Goal: Task Accomplishment & Management: Complete application form

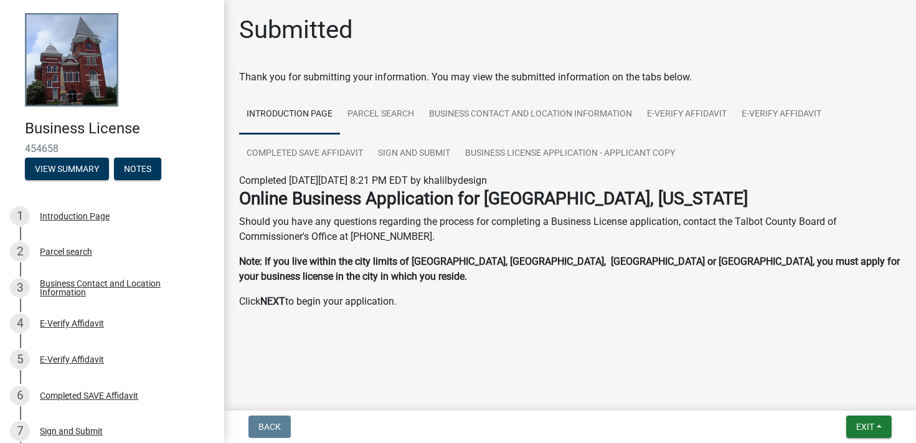
scroll to position [237, 0]
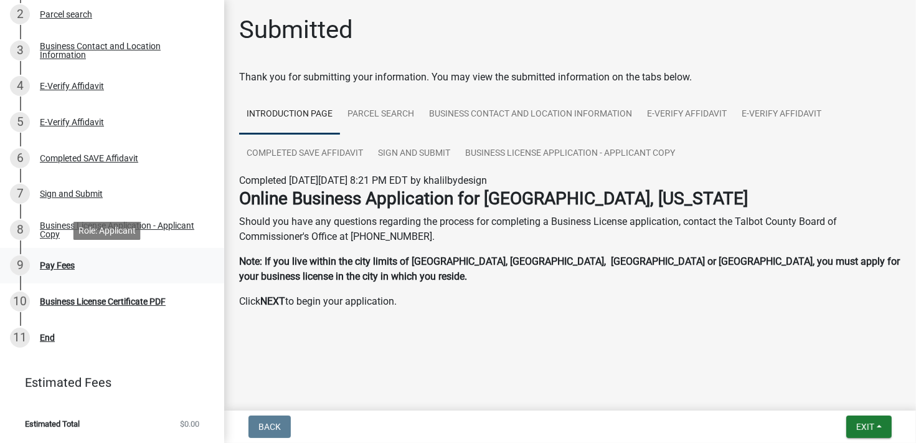
click at [62, 267] on div "Pay Fees" at bounding box center [57, 265] width 35 height 9
click at [85, 265] on div "9 Pay Fees" at bounding box center [107, 265] width 194 height 20
click at [167, 244] on link "8 Business License Application - Applicant Copy" at bounding box center [112, 230] width 224 height 36
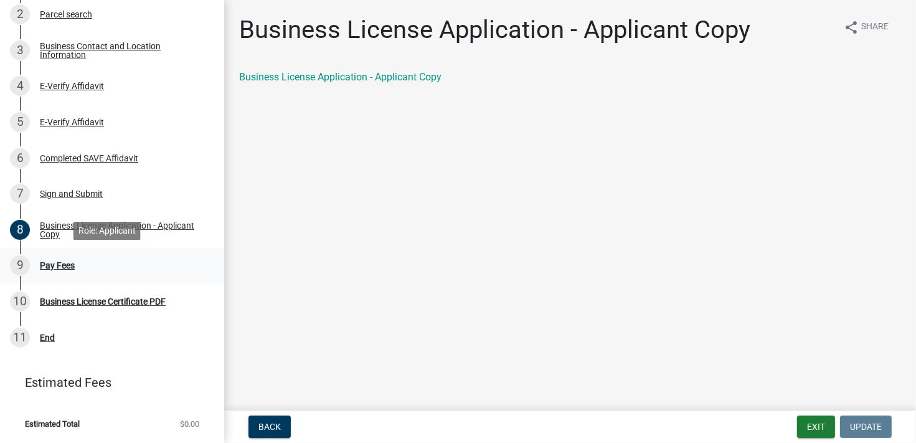
click at [161, 267] on div "9 Pay Fees" at bounding box center [107, 265] width 194 height 20
click at [146, 269] on div "9 Pay Fees" at bounding box center [107, 265] width 194 height 20
click at [63, 261] on div "Pay Fees" at bounding box center [57, 265] width 35 height 9
click at [103, 224] on div "Business License Application - Applicant Copy" at bounding box center [122, 229] width 164 height 17
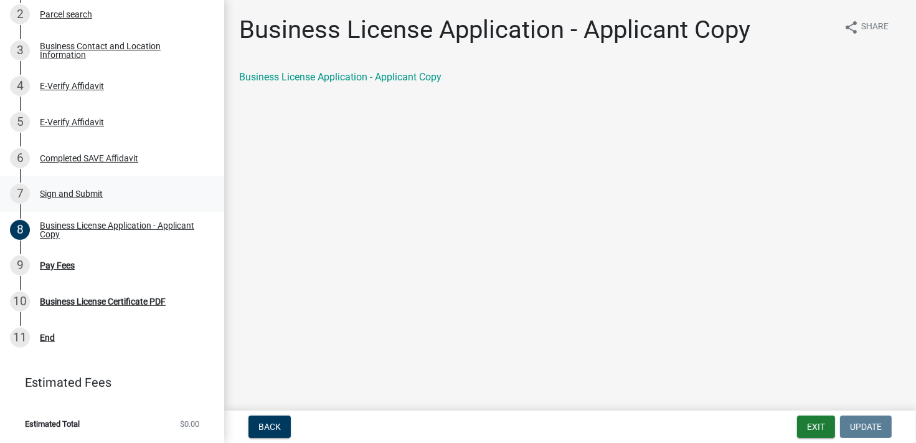
click at [72, 194] on div "Sign and Submit" at bounding box center [71, 193] width 63 height 9
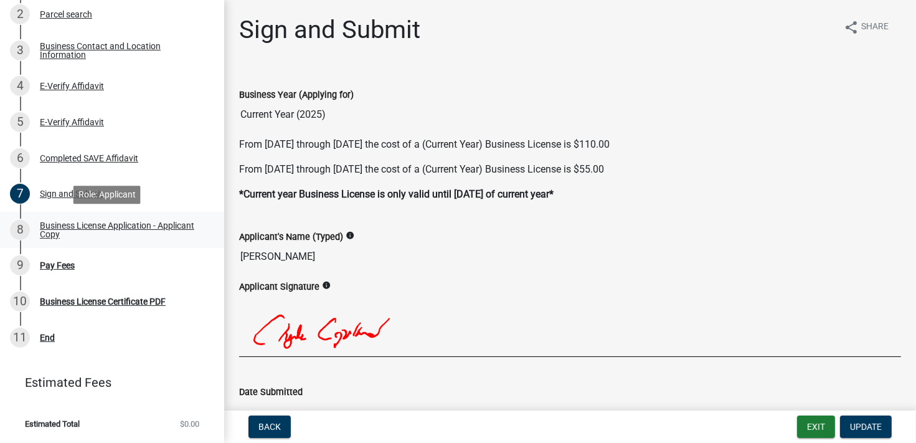
click at [85, 225] on div "Business License Application - Applicant Copy" at bounding box center [122, 229] width 164 height 17
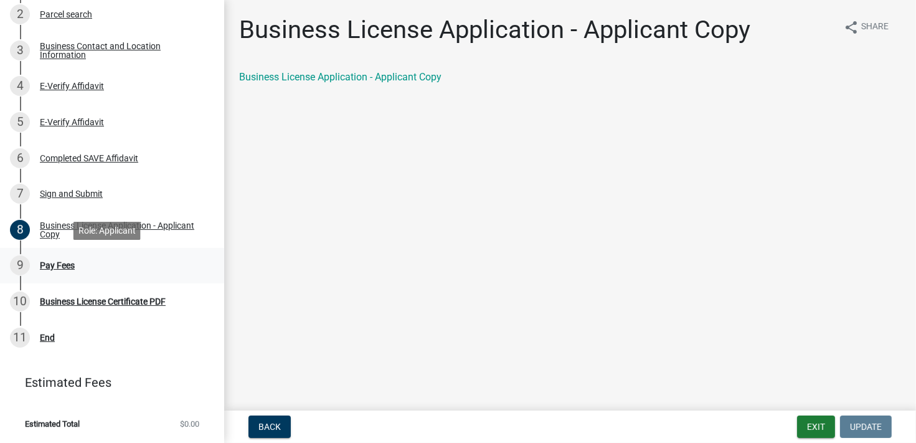
click at [56, 267] on div "Pay Fees" at bounding box center [57, 265] width 35 height 9
click at [109, 308] on div "10 Business License Certificate PDF" at bounding box center [107, 302] width 194 height 20
click at [65, 265] on div "Pay Fees" at bounding box center [57, 265] width 35 height 9
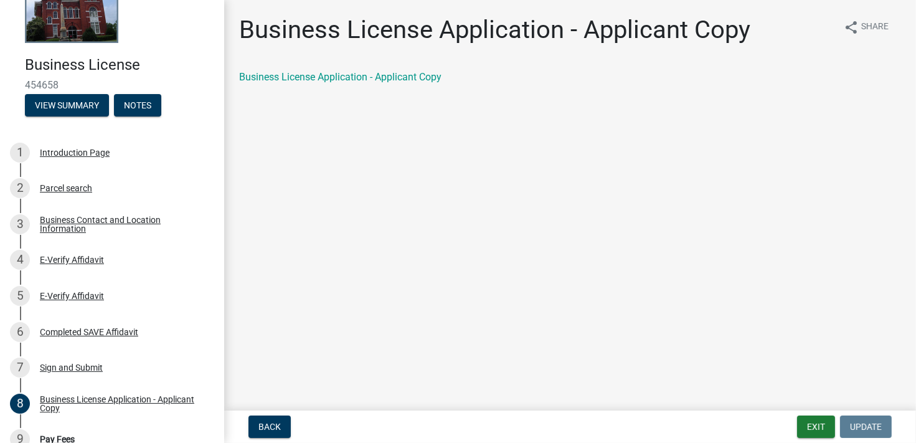
scroll to position [0, 0]
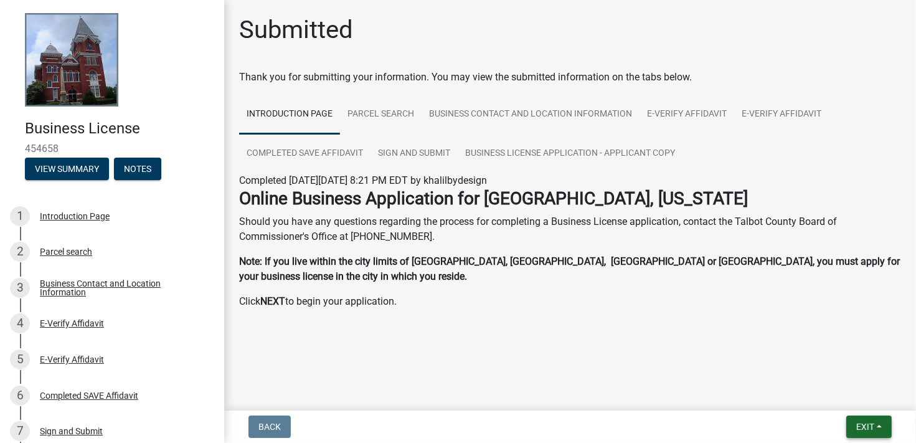
click at [864, 420] on button "Exit" at bounding box center [869, 427] width 45 height 22
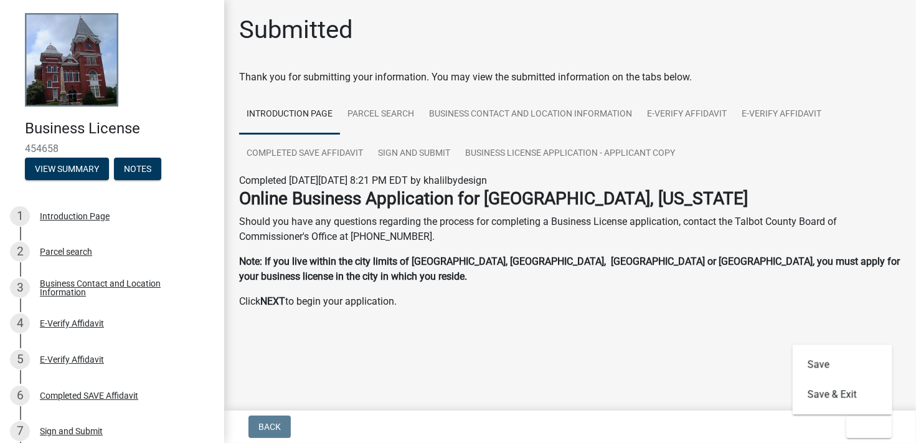
click at [663, 363] on main "Submitted Thank you for submitting your information. You may view the submitted…" at bounding box center [570, 203] width 692 height 406
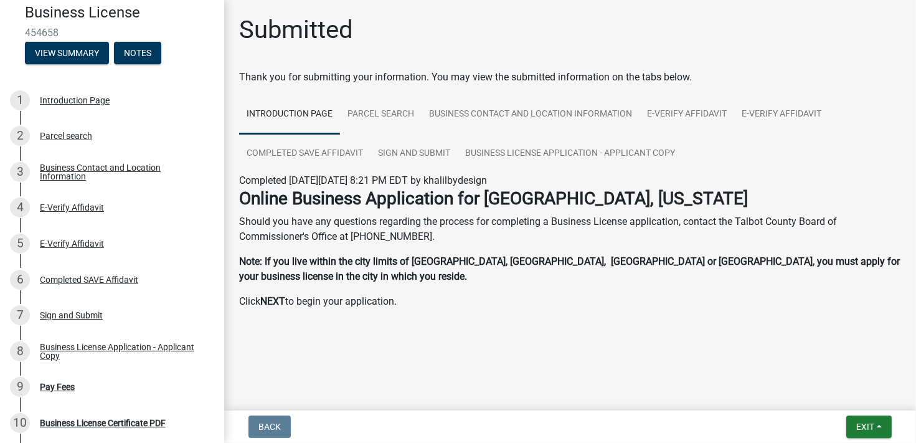
scroll to position [115, 0]
click at [65, 389] on div "Pay Fees" at bounding box center [57, 387] width 35 height 9
click at [60, 387] on div "Pay Fees" at bounding box center [57, 387] width 35 height 9
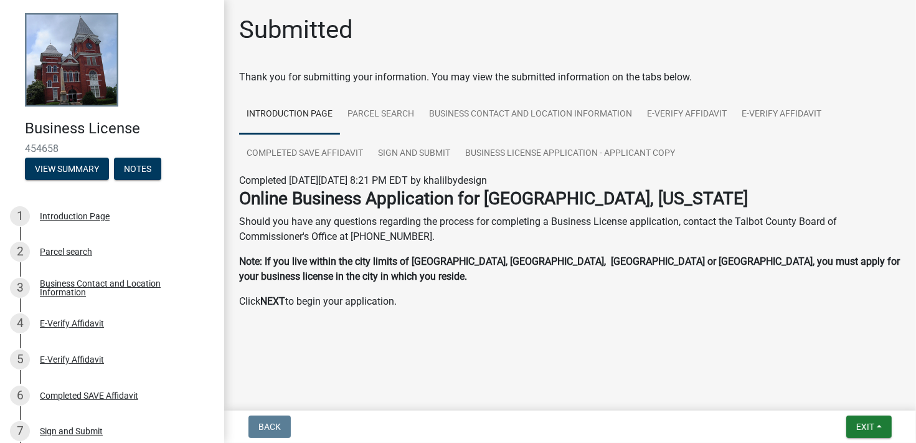
scroll to position [237, 0]
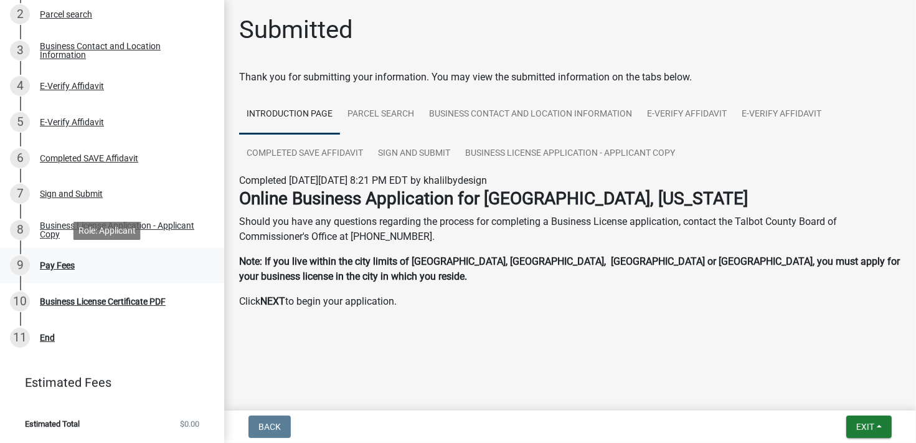
click at [61, 264] on div "Pay Fees" at bounding box center [57, 265] width 35 height 9
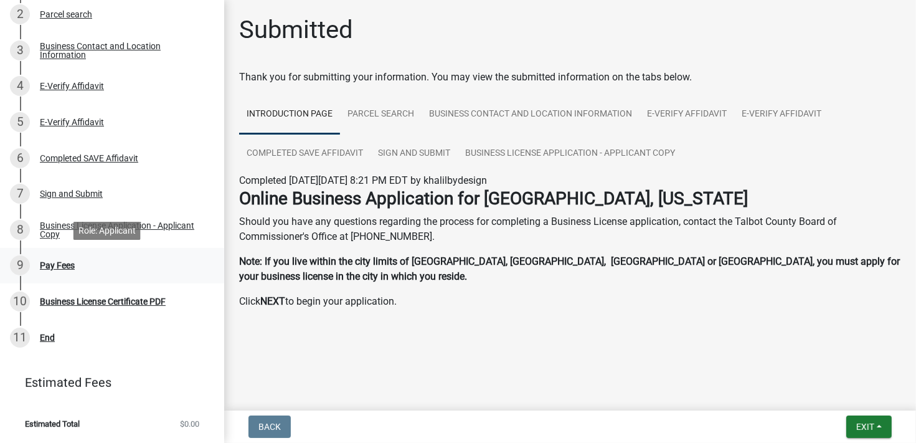
click at [61, 264] on div "Pay Fees" at bounding box center [57, 265] width 35 height 9
click at [912, 31] on div "Submitted Thank you for submitting your information. You may view the submitted…" at bounding box center [570, 180] width 692 height 330
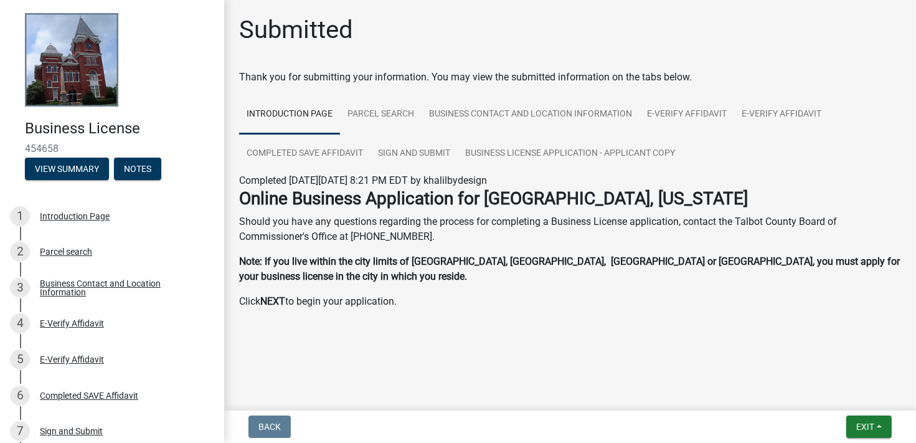
click at [863, 442] on nav "Back Exit Save Save & Exit" at bounding box center [570, 427] width 692 height 32
click at [859, 425] on span "Exit" at bounding box center [866, 427] width 18 height 10
click at [835, 397] on button "Save & Exit" at bounding box center [843, 394] width 100 height 30
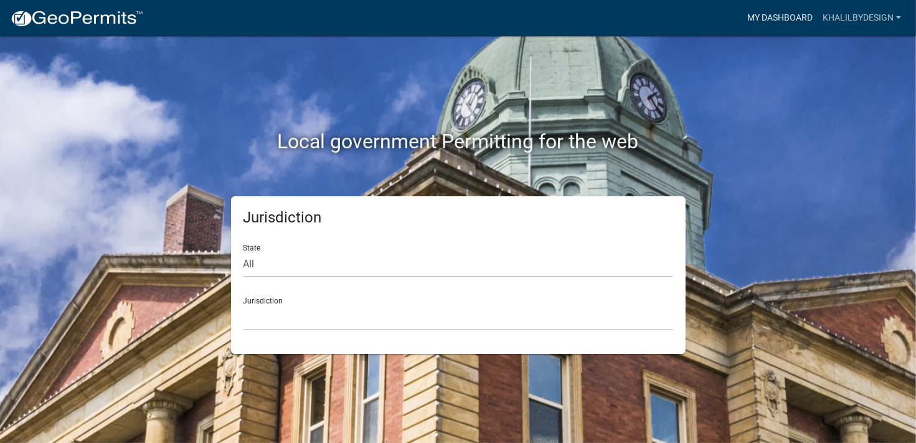
click at [801, 22] on link "My Dashboard" at bounding box center [780, 18] width 75 height 24
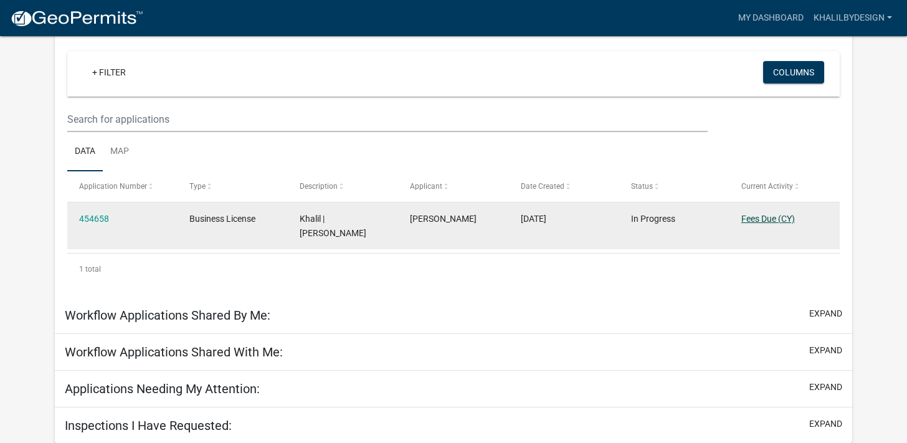
scroll to position [107, 0]
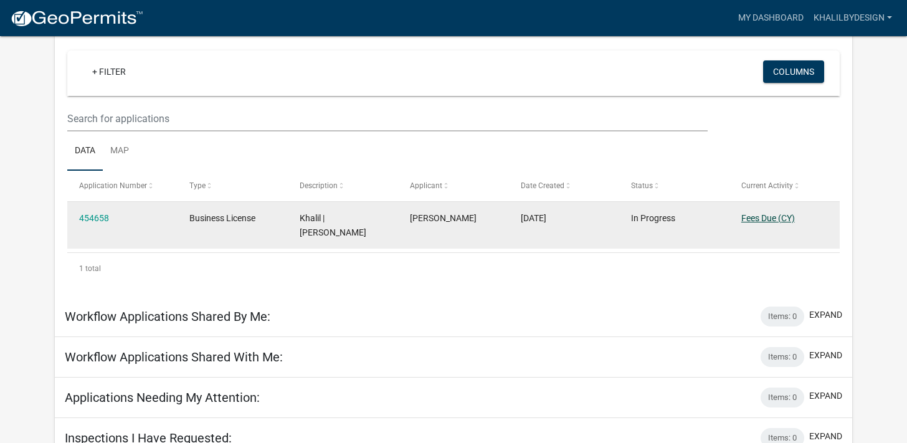
click at [784, 213] on link "Fees Due (CY)" at bounding box center [768, 218] width 54 height 10
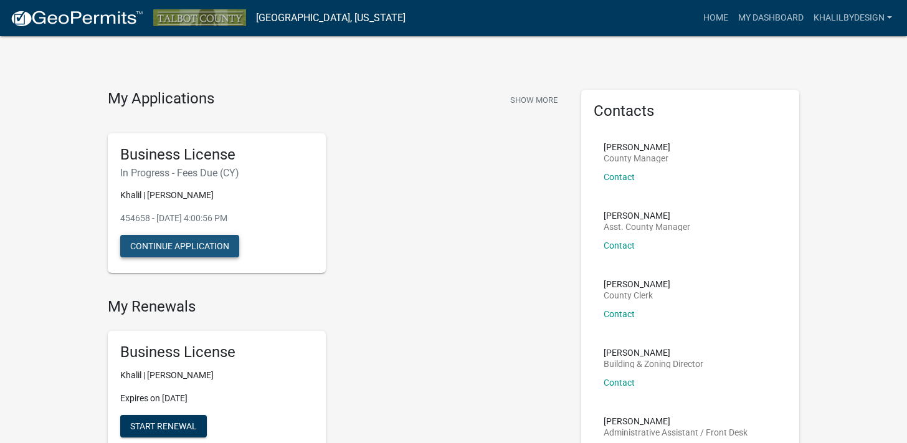
click at [195, 245] on button "Continue Application" at bounding box center [179, 246] width 119 height 22
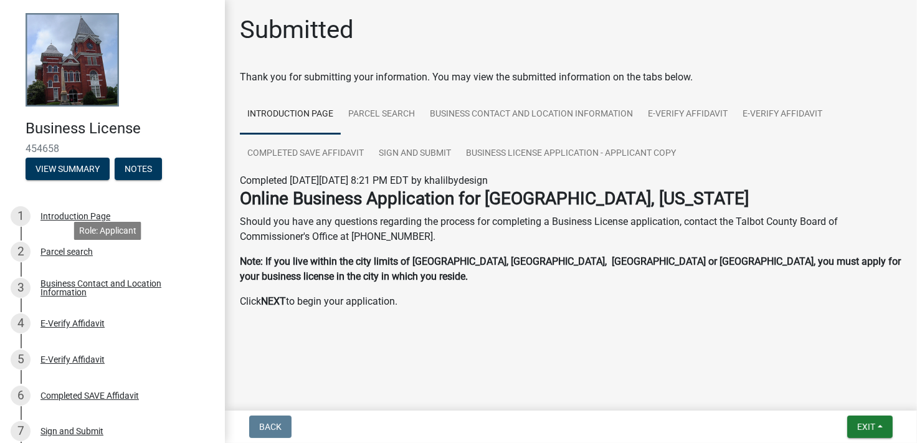
scroll to position [237, 0]
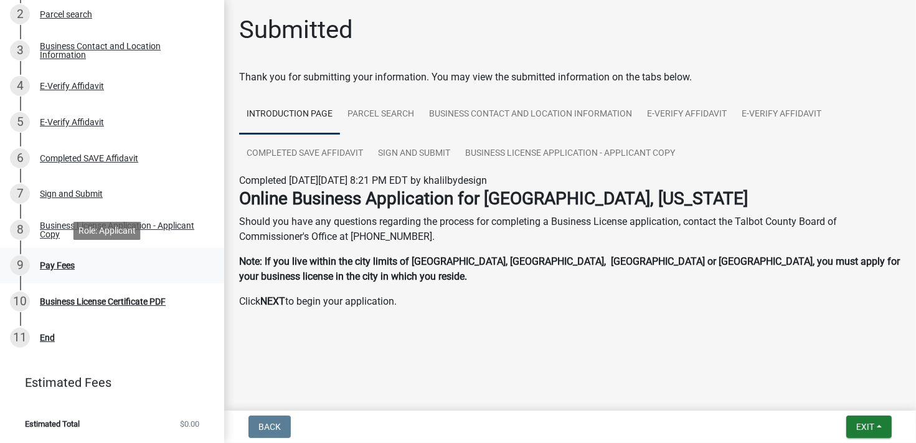
click at [65, 264] on div "Pay Fees" at bounding box center [57, 265] width 35 height 9
click at [64, 264] on div "Pay Fees" at bounding box center [57, 265] width 35 height 9
click at [65, 263] on div "Pay Fees" at bounding box center [57, 265] width 35 height 9
click at [65, 262] on div "Pay Fees" at bounding box center [57, 265] width 35 height 9
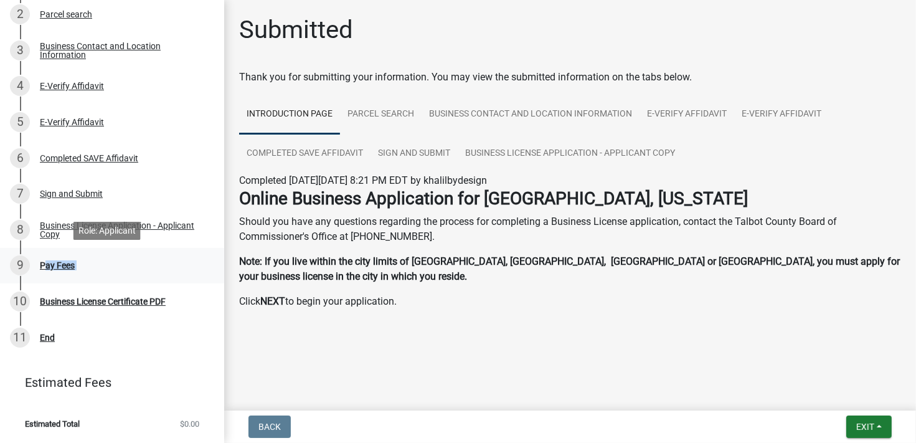
click at [65, 262] on div "Pay Fees" at bounding box center [57, 265] width 35 height 9
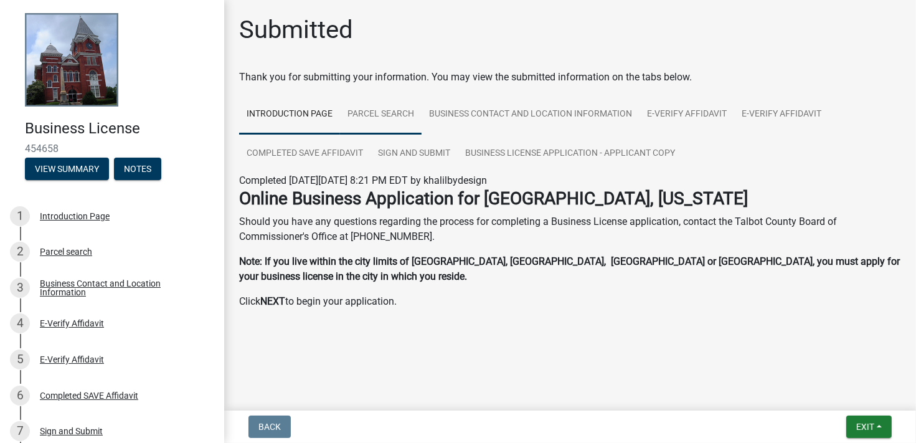
click at [388, 113] on link "Parcel search" at bounding box center [381, 115] width 82 height 40
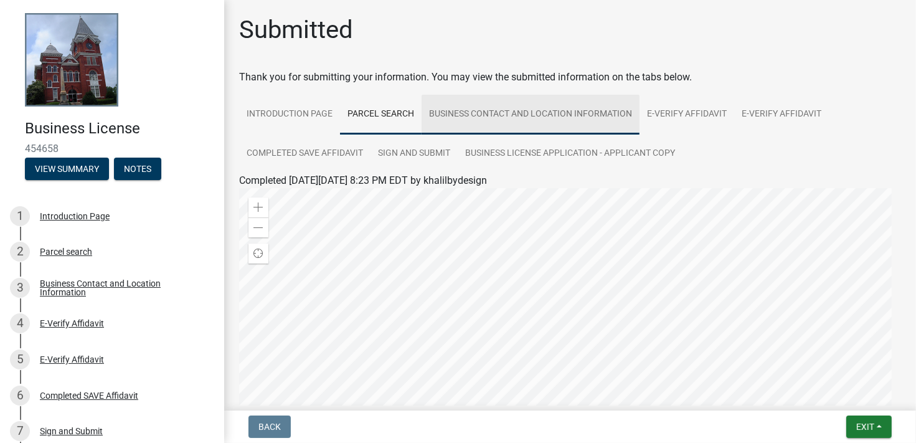
click at [554, 113] on link "Business Contact and Location Information" at bounding box center [531, 115] width 218 height 40
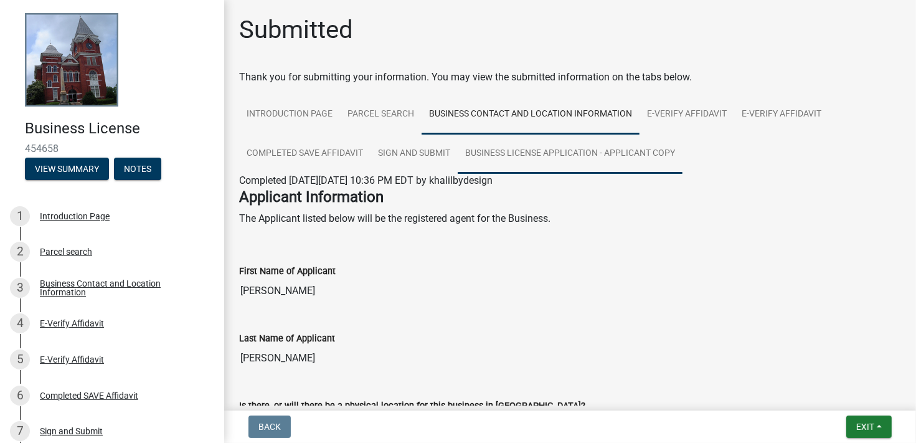
click at [533, 156] on link "Business License Application - Applicant Copy" at bounding box center [570, 154] width 225 height 40
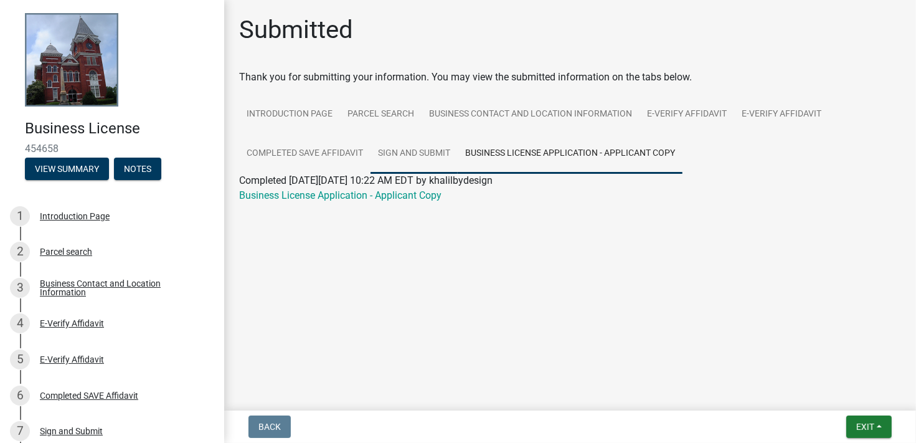
click at [421, 155] on link "Sign and Submit" at bounding box center [414, 154] width 87 height 40
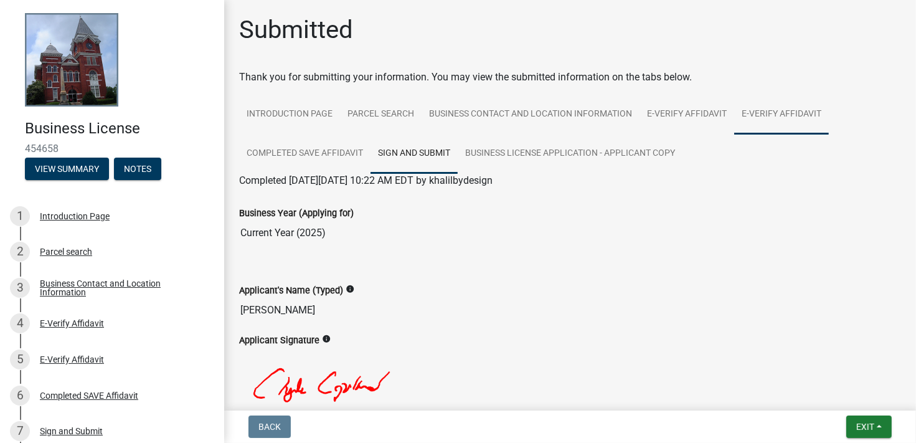
click at [754, 110] on link "E-Verify Affidavit" at bounding box center [782, 115] width 95 height 40
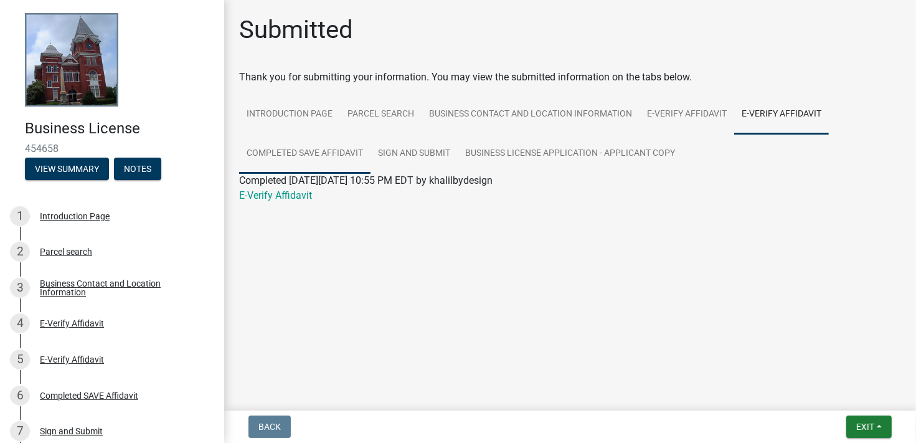
click at [305, 153] on link "Completed SAVE Affidavit" at bounding box center [304, 154] width 131 height 40
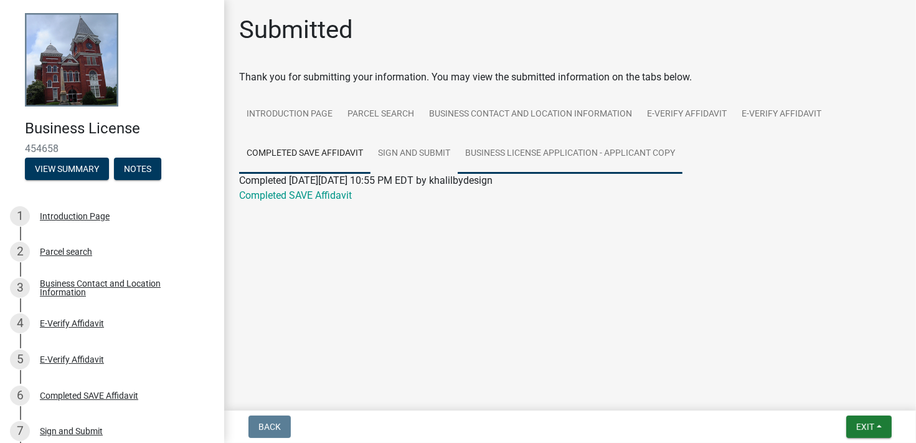
click at [611, 158] on link "Business License Application - Applicant Copy" at bounding box center [570, 154] width 225 height 40
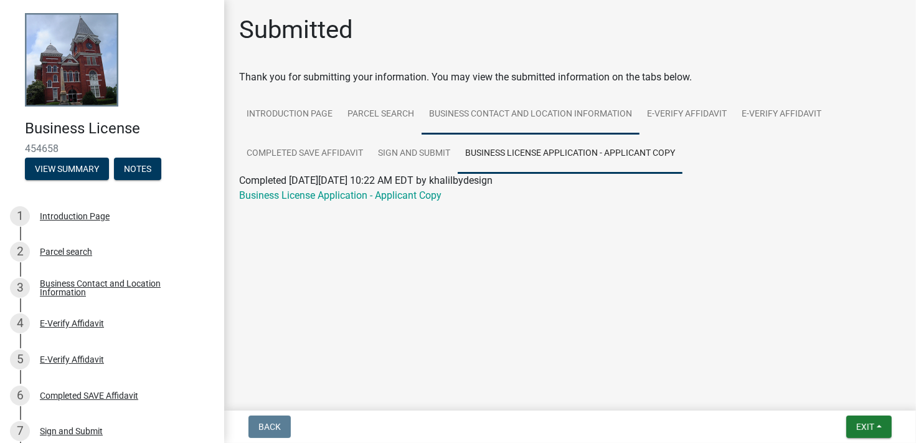
click at [536, 113] on link "Business Contact and Location Information" at bounding box center [531, 115] width 218 height 40
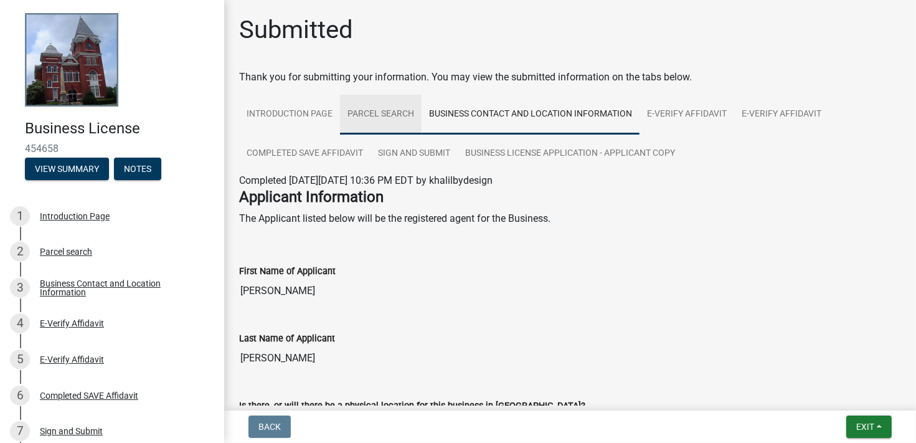
click at [385, 113] on link "Parcel search" at bounding box center [381, 115] width 82 height 40
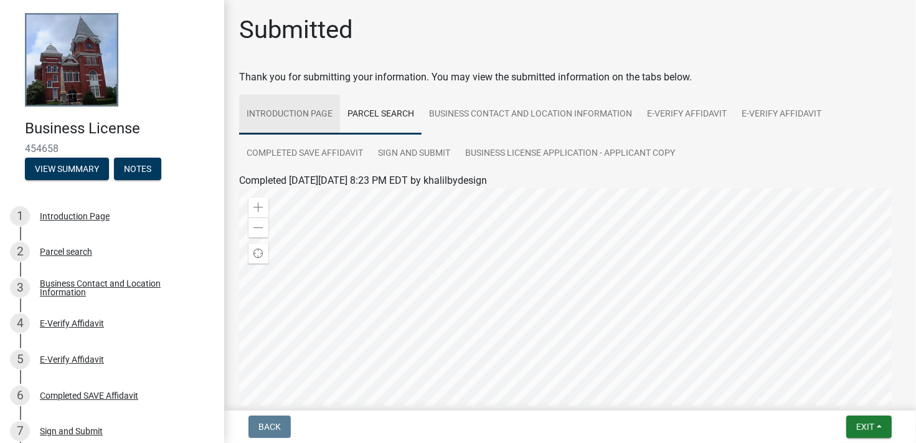
click at [323, 114] on link "Introduction Page" at bounding box center [289, 115] width 101 height 40
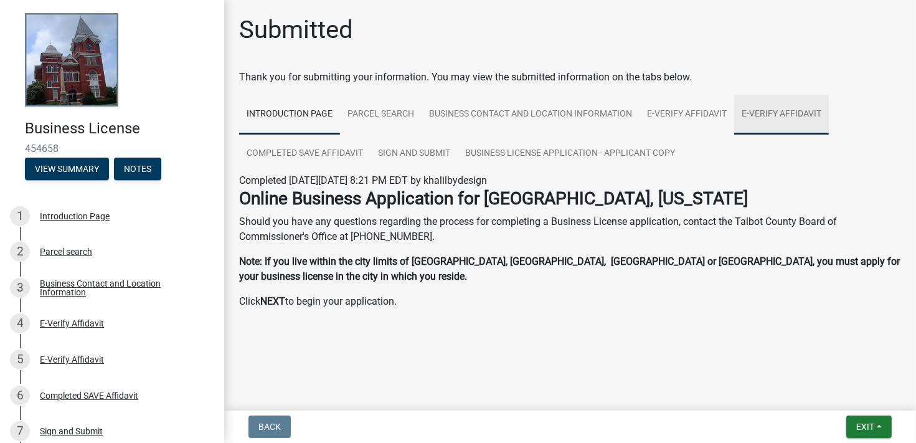
click at [778, 115] on link "E-Verify Affidavit" at bounding box center [782, 115] width 95 height 40
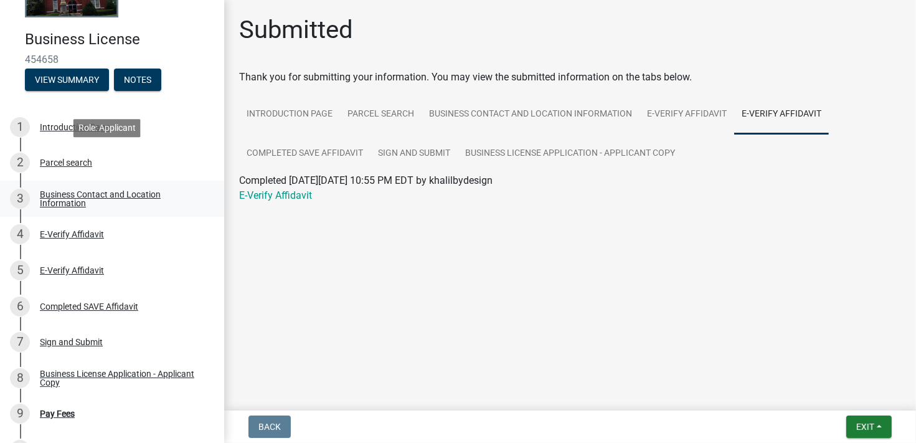
scroll to position [112, 0]
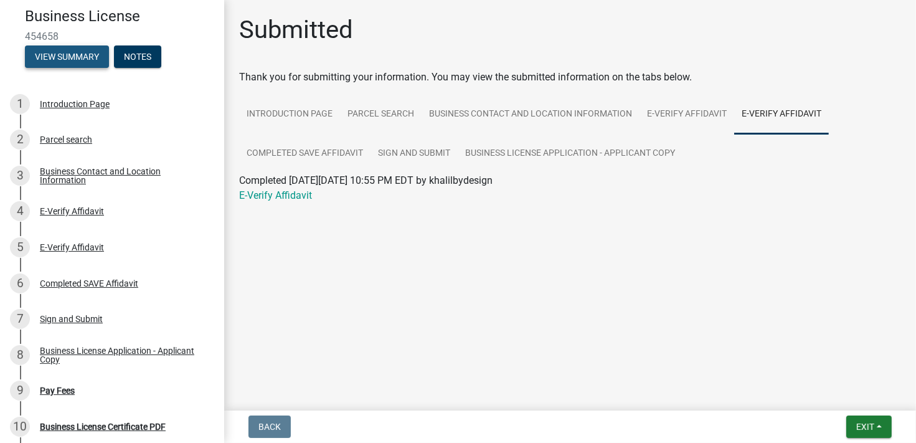
click at [69, 60] on button "View Summary" at bounding box center [67, 56] width 84 height 22
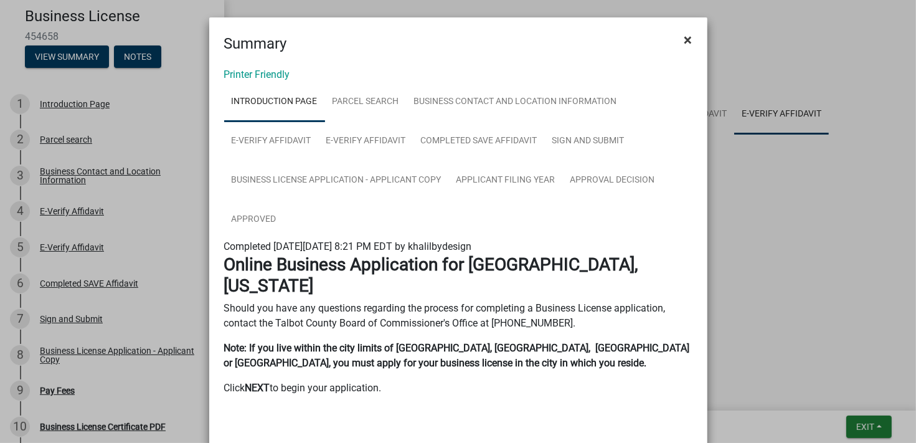
click at [685, 44] on span "×" at bounding box center [689, 39] width 8 height 17
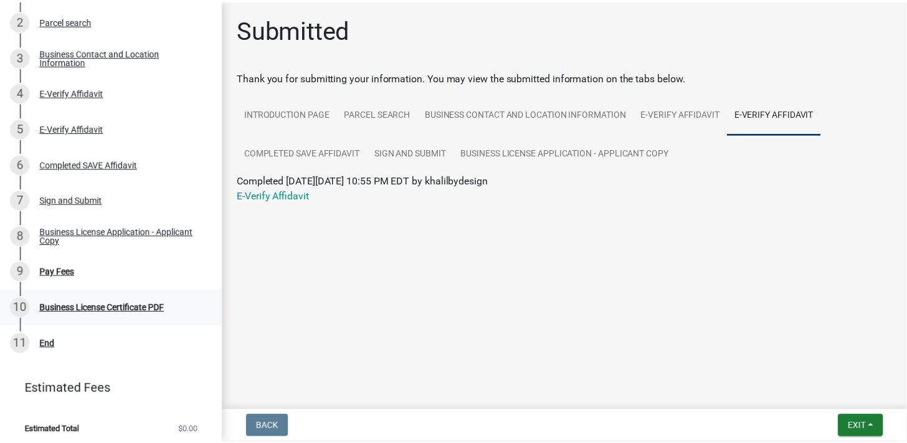
scroll to position [237, 0]
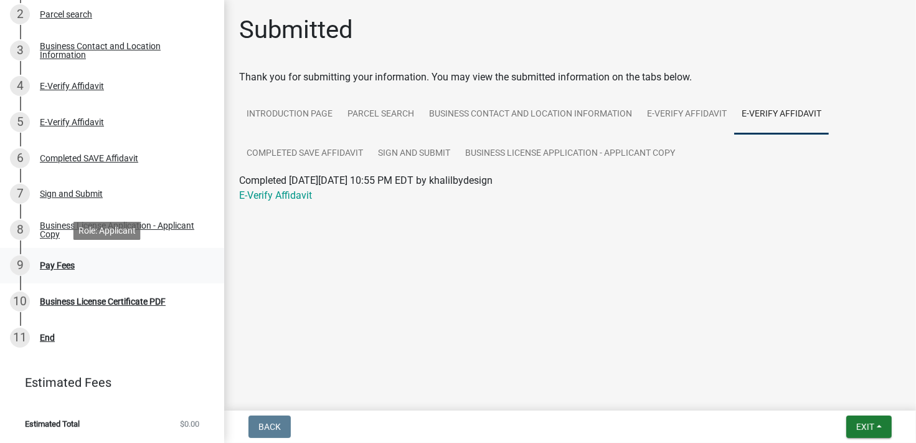
click at [70, 264] on div "Pay Fees" at bounding box center [57, 265] width 35 height 9
click at [72, 302] on div "Business License Certificate PDF" at bounding box center [103, 301] width 126 height 9
click at [73, 302] on div "Business License Certificate PDF" at bounding box center [103, 301] width 126 height 9
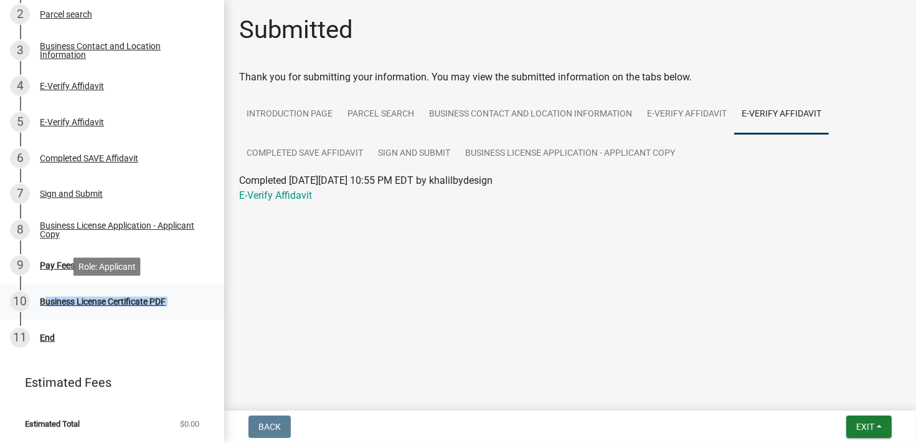
click at [73, 302] on div "Business License Certificate PDF" at bounding box center [103, 301] width 126 height 9
click at [72, 298] on div "Business License Certificate PDF" at bounding box center [103, 301] width 126 height 9
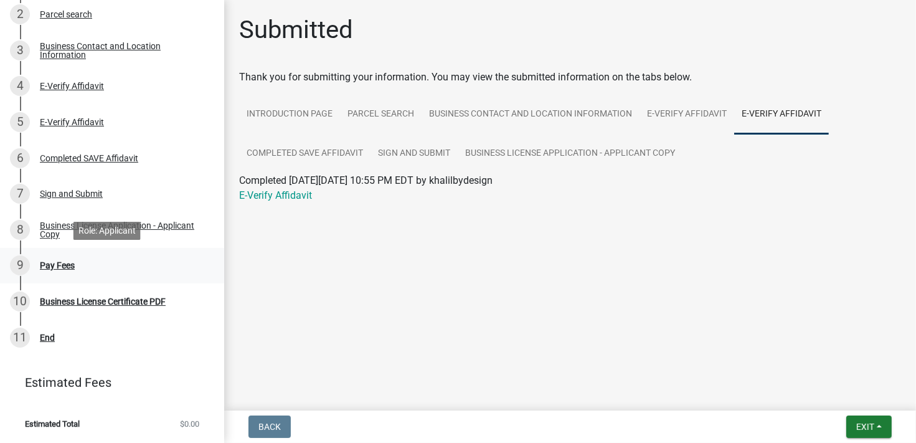
click at [56, 265] on div "Pay Fees" at bounding box center [57, 265] width 35 height 9
click at [55, 264] on div "Pay Fees" at bounding box center [57, 265] width 35 height 9
click at [58, 265] on div "Pay Fees" at bounding box center [57, 265] width 35 height 9
click at [56, 261] on div "Pay Fees" at bounding box center [57, 265] width 35 height 9
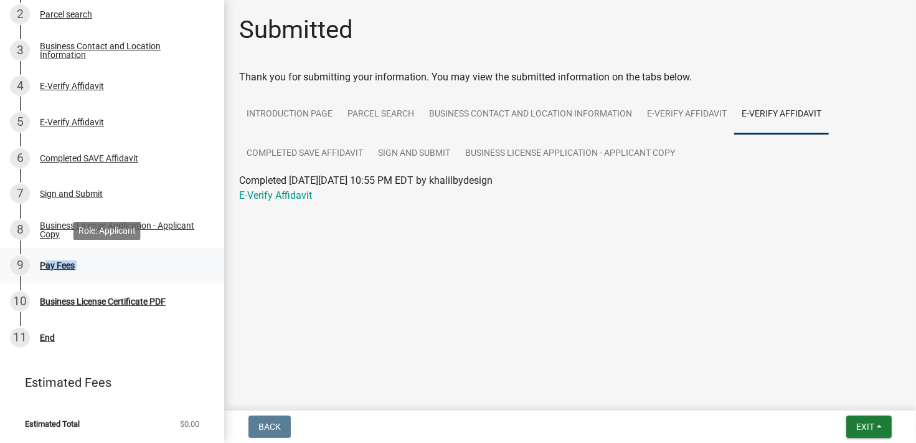
click at [60, 263] on div "Pay Fees" at bounding box center [57, 265] width 35 height 9
click at [78, 272] on div "9 Pay Fees" at bounding box center [107, 265] width 194 height 20
click at [46, 339] on div "End" at bounding box center [47, 337] width 15 height 9
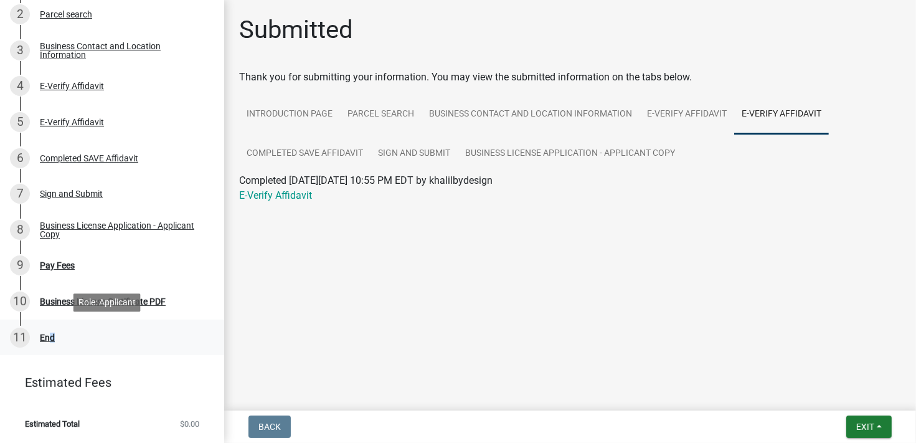
click at [49, 341] on div "End" at bounding box center [47, 337] width 15 height 9
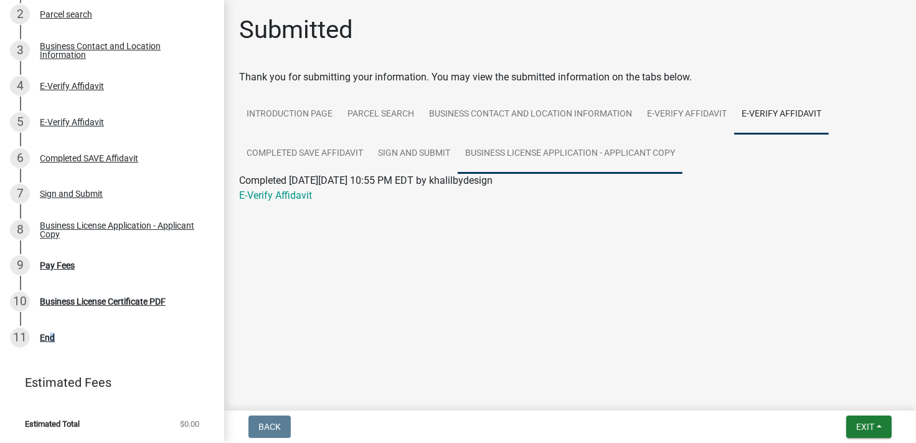
click at [612, 159] on link "Business License Application - Applicant Copy" at bounding box center [570, 154] width 225 height 40
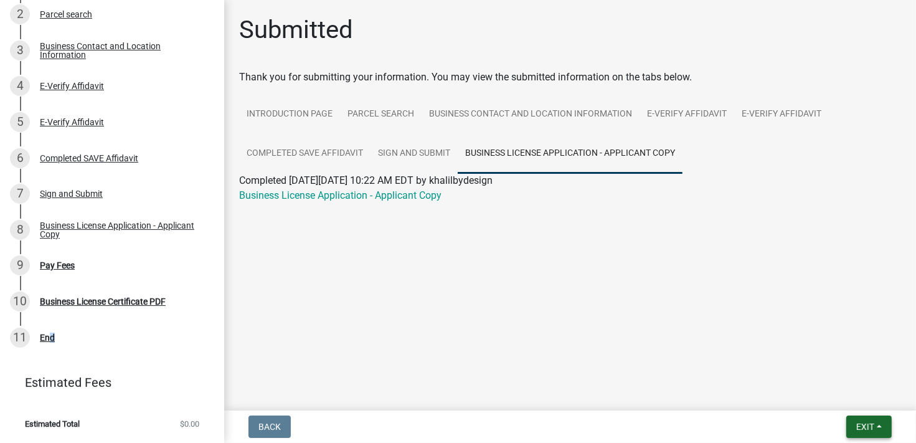
click at [860, 432] on button "Exit" at bounding box center [869, 427] width 45 height 22
click at [833, 397] on button "Save & Exit" at bounding box center [843, 394] width 100 height 30
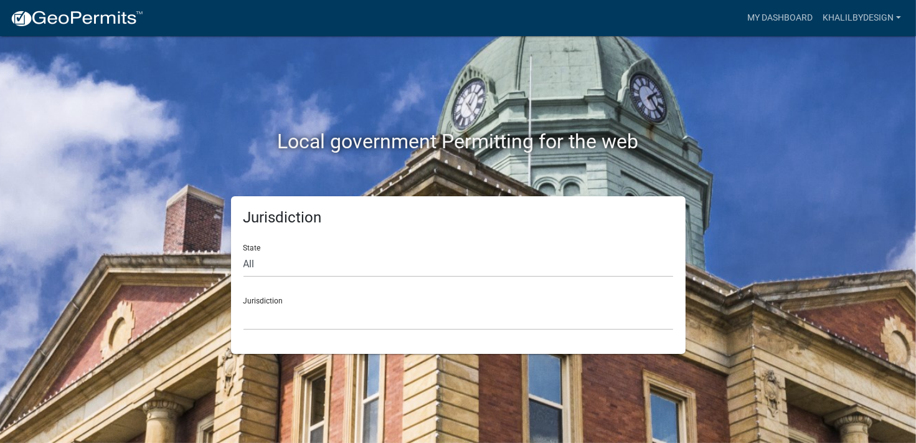
click at [372, 245] on div "State All Colorado Georgia Indiana Iowa Kansas Minnesota Ohio South Carolina Wi…" at bounding box center [459, 255] width 430 height 43
click at [338, 254] on select "All Colorado Georgia Indiana Iowa Kansas Minnesota Ohio South Carolina Wisconsin" at bounding box center [459, 265] width 430 height 26
select select "[US_STATE]"
click at [244, 252] on select "All Colorado Georgia Indiana Iowa Kansas Minnesota Ohio South Carolina Wisconsin" at bounding box center [459, 265] width 430 height 26
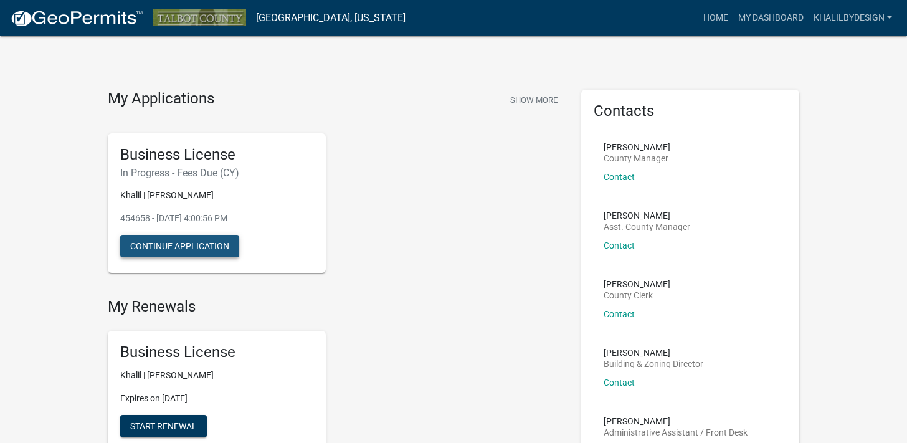
click at [211, 245] on button "Continue Application" at bounding box center [179, 246] width 119 height 22
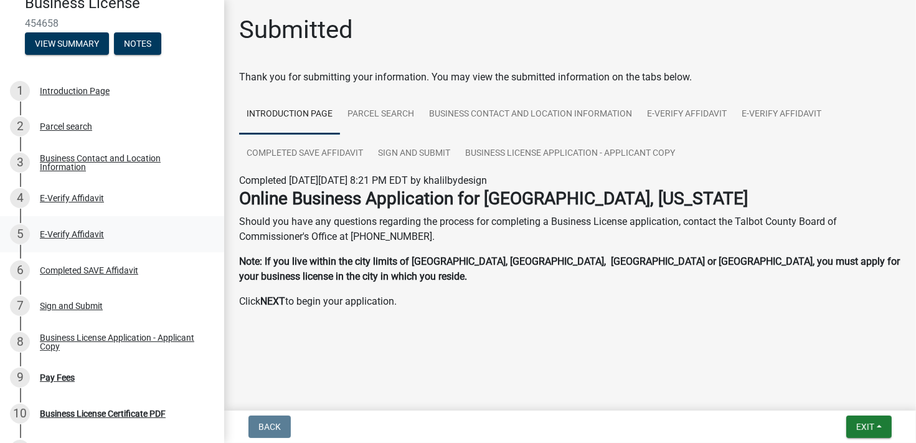
scroll to position [237, 0]
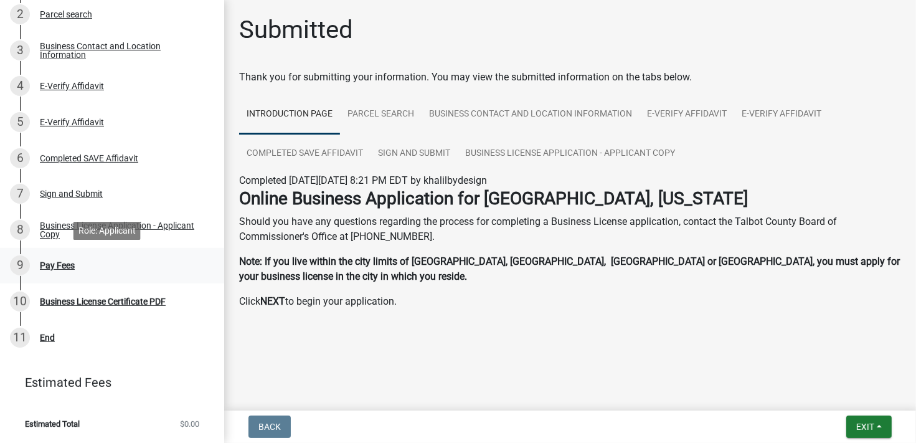
click at [41, 266] on div "Pay Fees" at bounding box center [57, 265] width 35 height 9
click at [47, 265] on div "Pay Fees" at bounding box center [57, 265] width 35 height 9
click at [48, 265] on div "Pay Fees" at bounding box center [57, 265] width 35 height 9
click at [49, 265] on div "Pay Fees" at bounding box center [57, 265] width 35 height 9
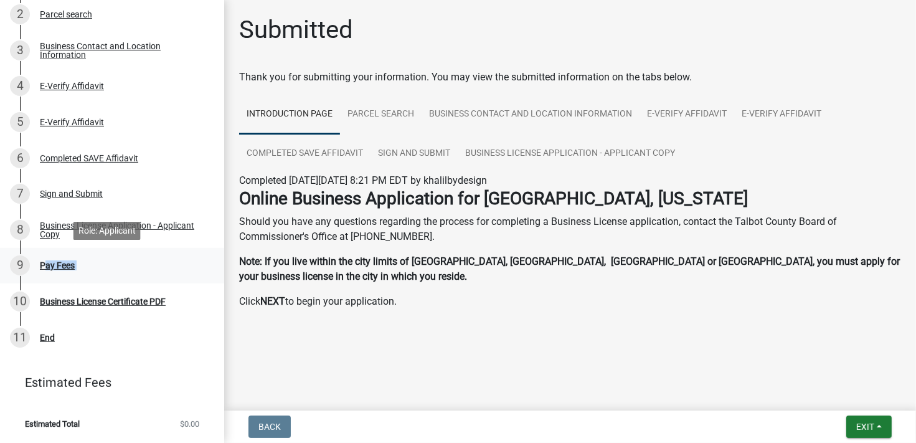
click at [49, 265] on div "Pay Fees" at bounding box center [57, 265] width 35 height 9
drag, startPoint x: 57, startPoint y: 264, endPoint x: 65, endPoint y: 264, distance: 8.1
click at [59, 265] on div "Pay Fees" at bounding box center [57, 265] width 35 height 9
